Goal: Information Seeking & Learning: Compare options

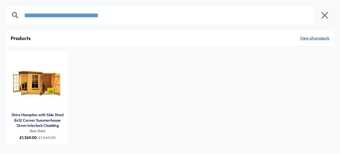
type input "**********"
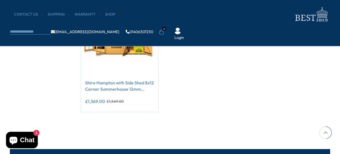
scroll to position [137, 0]
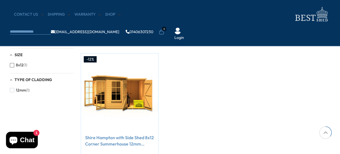
click at [12, 66] on span "button" at bounding box center [12, 65] width 4 height 4
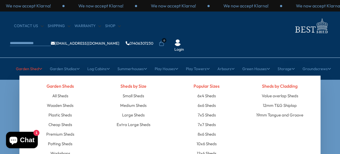
click at [32, 62] on link "Garden Shed" at bounding box center [29, 69] width 26 height 14
click at [134, 101] on link "Medium Sheds" at bounding box center [133, 106] width 26 height 10
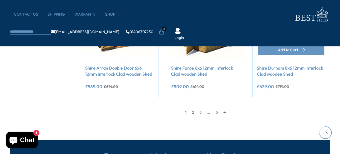
scroll to position [521, 0]
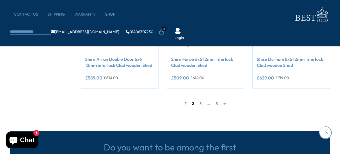
click at [195, 104] on link "2" at bounding box center [193, 103] width 8 height 8
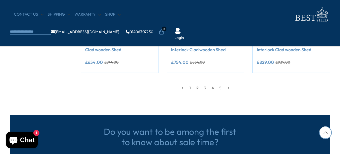
scroll to position [543, 0]
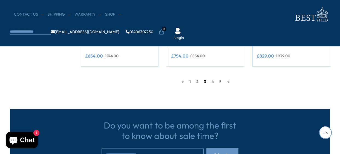
click at [206, 82] on link "3" at bounding box center [205, 82] width 8 height 8
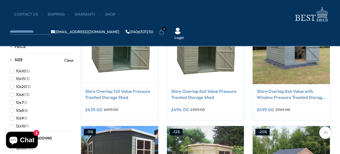
scroll to position [132, 0]
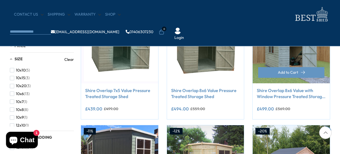
click at [278, 61] on img at bounding box center [291, 44] width 77 height 77
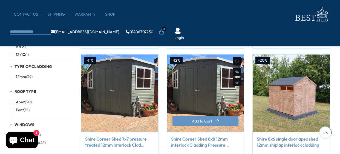
scroll to position [214, 0]
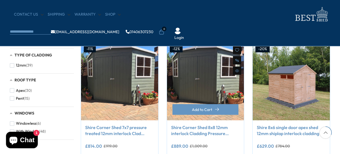
click at [198, 88] on img at bounding box center [205, 81] width 77 height 77
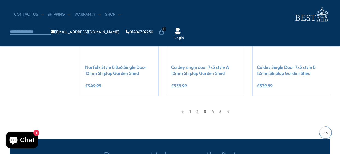
scroll to position [543, 0]
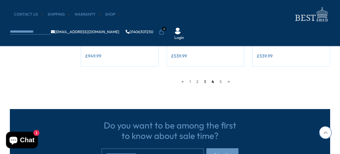
click at [213, 81] on link "4" at bounding box center [213, 82] width 8 height 8
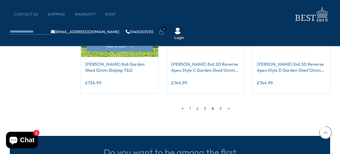
scroll to position [570, 0]
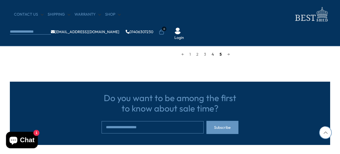
click at [219, 55] on link "5" at bounding box center [221, 54] width 8 height 8
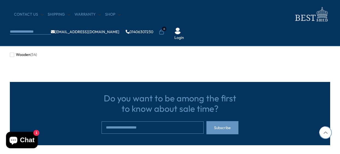
scroll to position [351, 0]
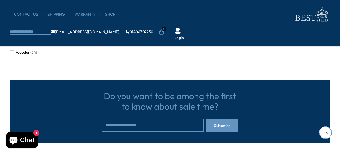
click at [218, 33] on link "4" at bounding box center [217, 35] width 8 height 8
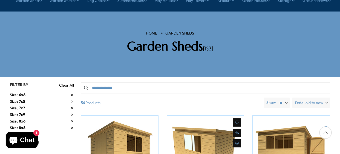
scroll to position [49, 0]
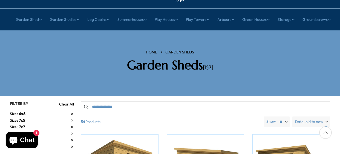
click at [21, 144] on span "8x8" at bounding box center [22, 146] width 7 height 5
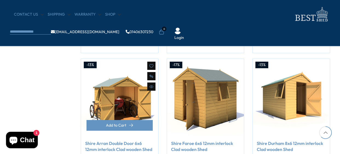
scroll to position [433, 0]
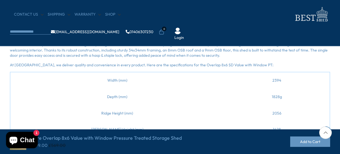
scroll to position [219, 0]
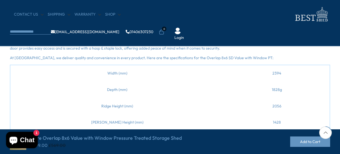
click at [98, 74] on td "Width (mm)" at bounding box center [117, 73] width 214 height 17
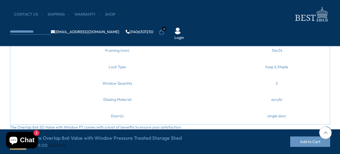
scroll to position [411, 0]
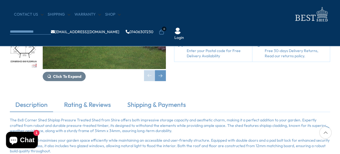
scroll to position [110, 0]
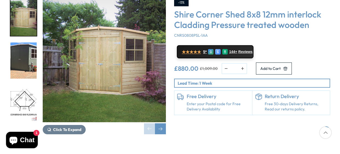
click at [24, 85] on img "3 / 11" at bounding box center [23, 103] width 26 height 36
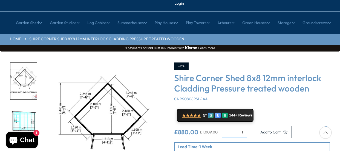
scroll to position [82, 0]
